Goal: Task Accomplishment & Management: Use online tool/utility

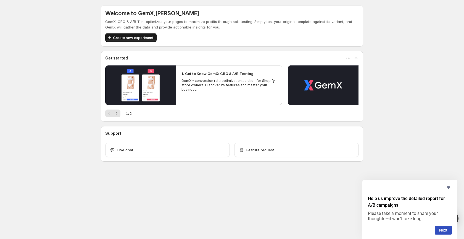
click at [123, 38] on span "Create new experiment" at bounding box center [133, 38] width 40 height 6
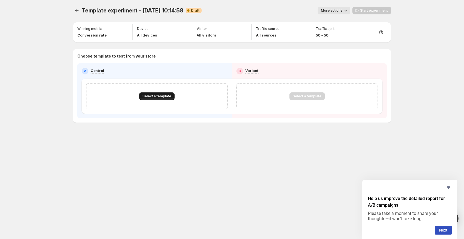
click at [155, 98] on span "Select a template" at bounding box center [156, 96] width 29 height 4
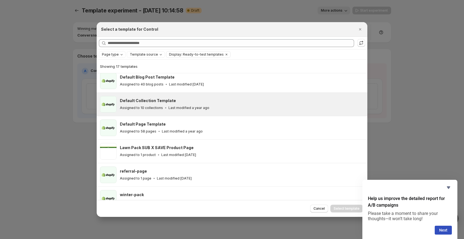
scroll to position [54, 0]
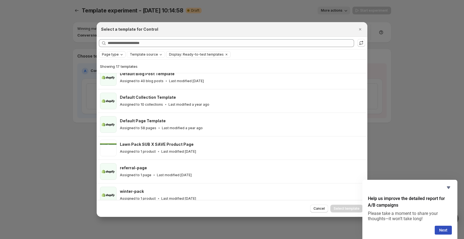
click at [120, 56] on icon "Page type" at bounding box center [121, 54] width 4 height 4
click at [116, 76] on span "Product page" at bounding box center [120, 78] width 23 height 4
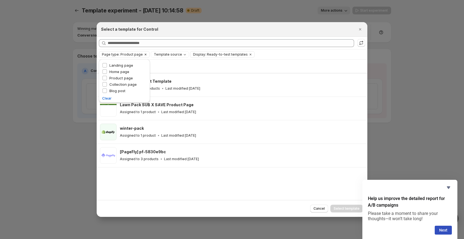
click at [126, 53] on span "Page type: Product page" at bounding box center [122, 54] width 41 height 4
click at [143, 54] on icon "Clear" at bounding box center [145, 54] width 4 height 4
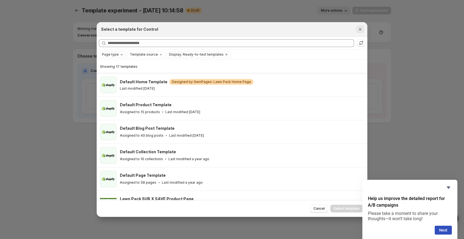
click at [360, 30] on icon "Close" at bounding box center [360, 30] width 6 height 6
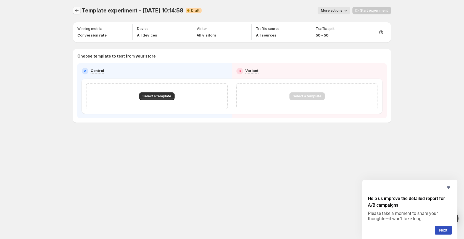
click at [75, 9] on icon "Experiments" at bounding box center [77, 11] width 6 height 6
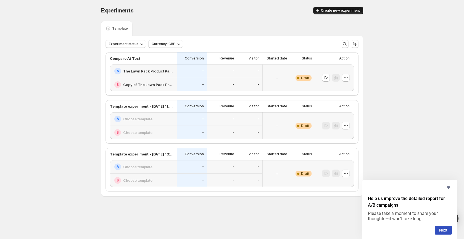
click at [337, 14] on button "Create new experiment" at bounding box center [338, 11] width 50 height 8
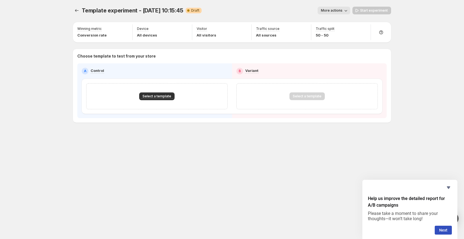
click at [337, 10] on span "More actions" at bounding box center [332, 10] width 22 height 4
drag, startPoint x: 282, startPoint y: 17, endPoint x: 175, endPoint y: 16, distance: 107.4
click at [278, 17] on div "Template experiment - [DATE] 10:15:45. This page is ready Template experiment -…" at bounding box center [232, 10] width 318 height 21
click at [75, 10] on icon "Experiments" at bounding box center [77, 11] width 6 height 6
